Goal: Find specific page/section: Find specific page/section

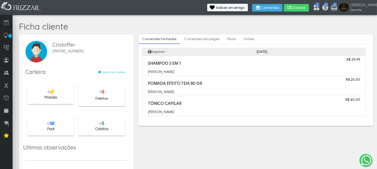
drag, startPoint x: 191, startPoint y: 52, endPoint x: 219, endPoint y: 144, distance: 96.9
click at [219, 144] on body "ui-button [PERSON_NAME] Minha Conta Home Treinamento Sair" at bounding box center [188, 84] width 377 height 169
click at [219, 143] on body "ui-button [PERSON_NAME] Minha Conta Home Treinamento Sair" at bounding box center [188, 84] width 377 height 169
click at [196, 40] on link "Comandas não pagas" at bounding box center [202, 39] width 42 height 9
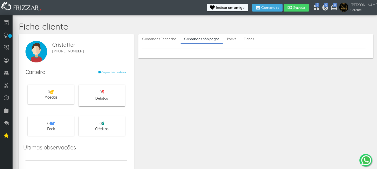
click at [229, 39] on link "Packs" at bounding box center [232, 39] width 16 height 9
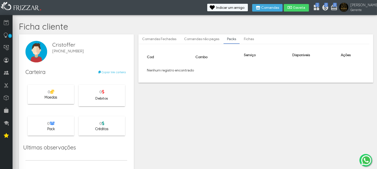
click at [242, 37] on link "Fichas" at bounding box center [249, 39] width 17 height 9
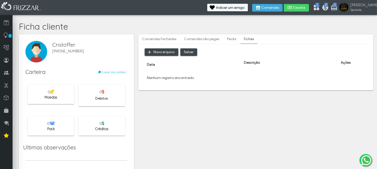
click at [164, 41] on link "Comandas Fechadas" at bounding box center [159, 39] width 41 height 9
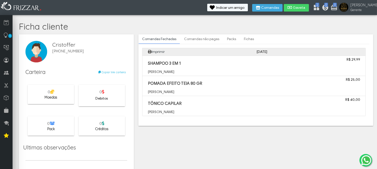
scroll to position [15, 0]
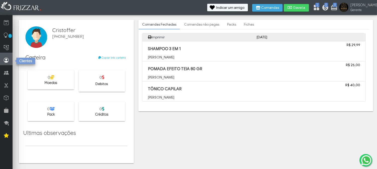
click at [8, 59] on icon at bounding box center [6, 60] width 5 height 6
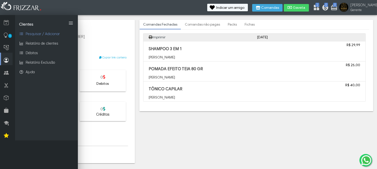
scroll to position [14, 0]
click at [33, 44] on span "Relatório de clientes" at bounding box center [42, 43] width 33 height 5
